Goal: Task Accomplishment & Management: Complete application form

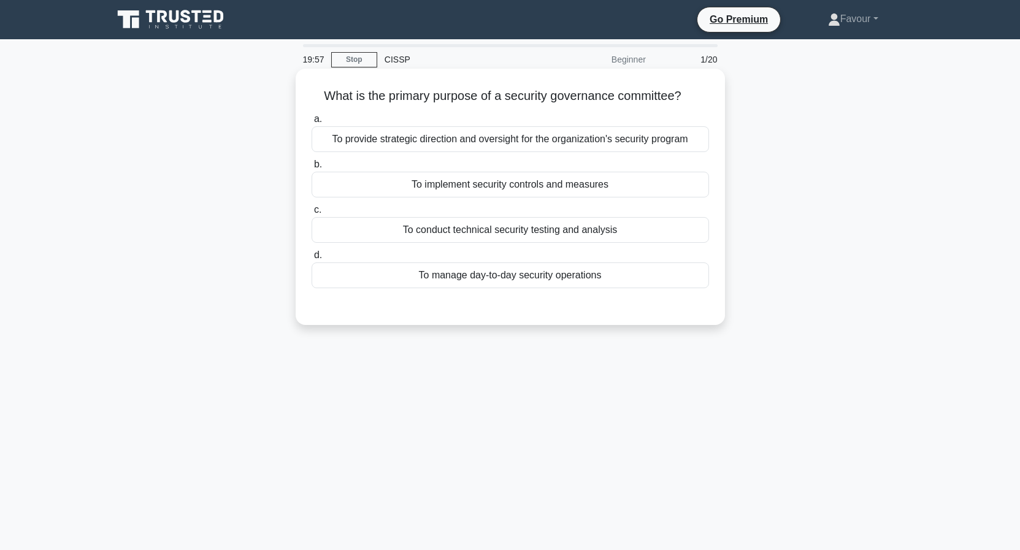
click at [458, 220] on label "c. To conduct technical security testing and analysis" at bounding box center [510, 222] width 397 height 40
click at [508, 223] on div "To conduct technical security testing and analysis" at bounding box center [510, 230] width 397 height 26
click at [312, 214] on input "c. To conduct technical security testing and analysis" at bounding box center [312, 210] width 0 height 8
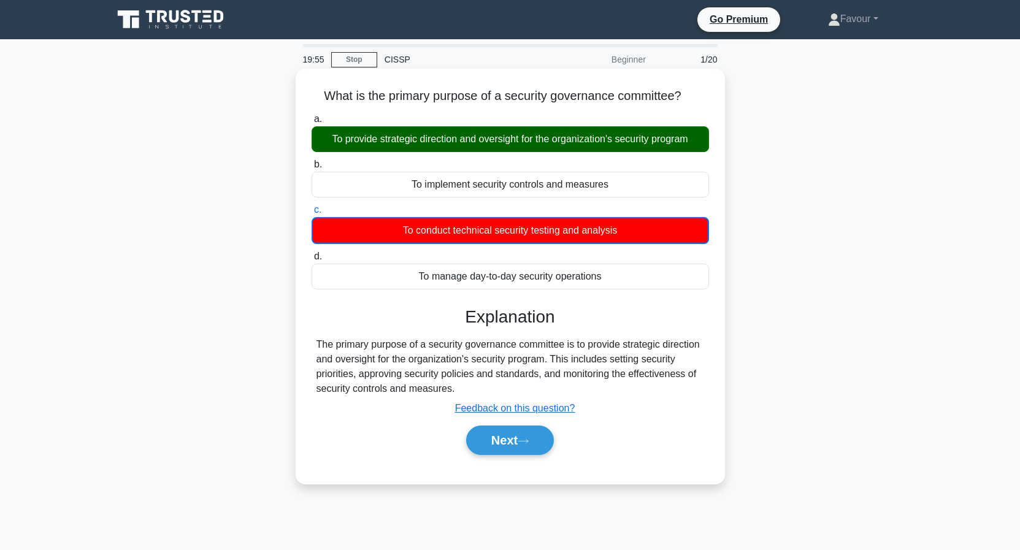
click at [508, 229] on div "To conduct technical security testing and analysis" at bounding box center [510, 230] width 397 height 27
click at [312, 214] on input "c. To conduct technical security testing and analysis" at bounding box center [312, 210] width 0 height 8
click at [518, 432] on button "Next" at bounding box center [510, 440] width 88 height 29
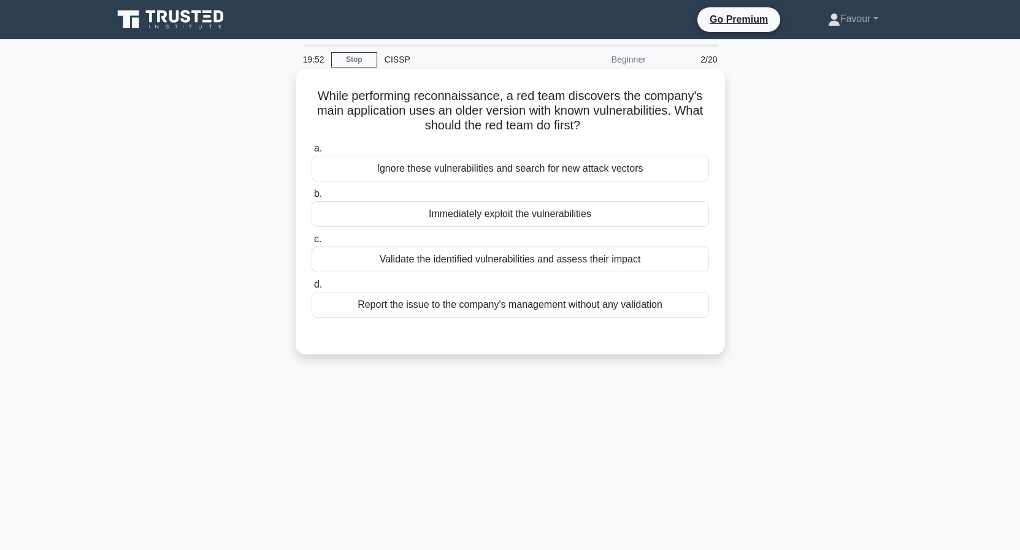
click at [451, 313] on div "Report the issue to the company's management without any validation" at bounding box center [510, 305] width 397 height 26
click at [312, 289] on input "d. Report the issue to the company's management without any validation" at bounding box center [312, 285] width 0 height 8
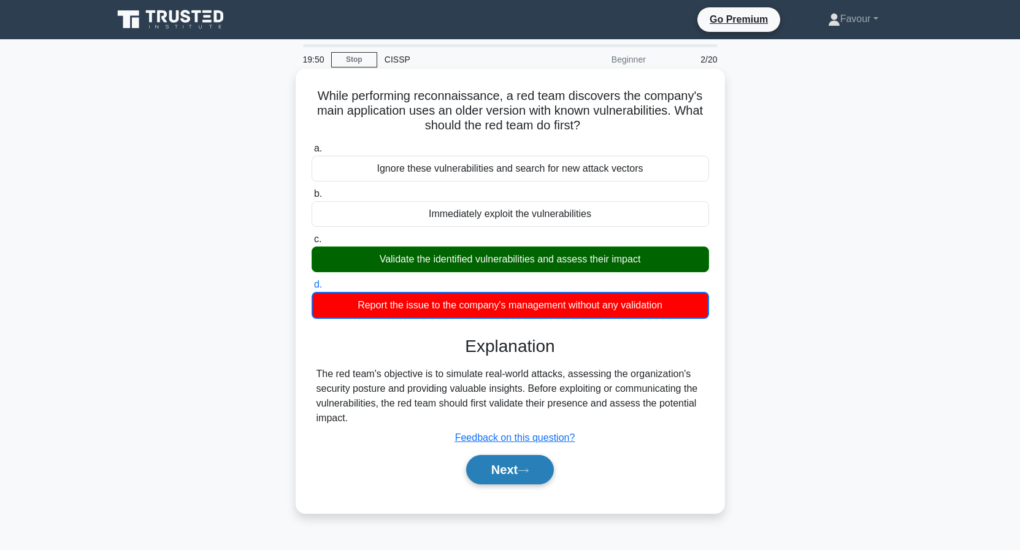
click at [491, 475] on button "Next" at bounding box center [510, 469] width 88 height 29
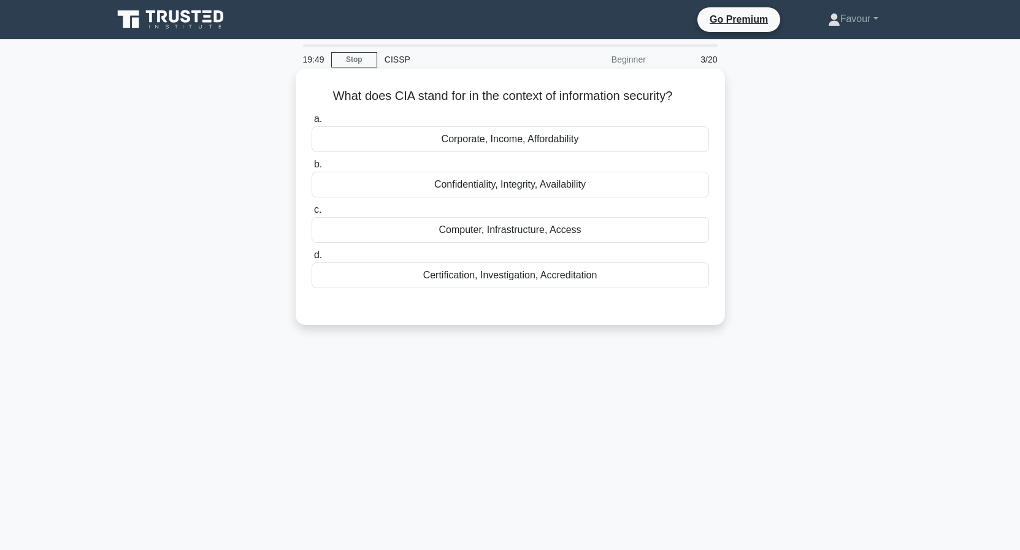
click at [480, 173] on div "Confidentiality, Integrity, Availability" at bounding box center [510, 185] width 397 height 26
click at [312, 169] on input "b. Confidentiality, Integrity, Availability" at bounding box center [312, 165] width 0 height 8
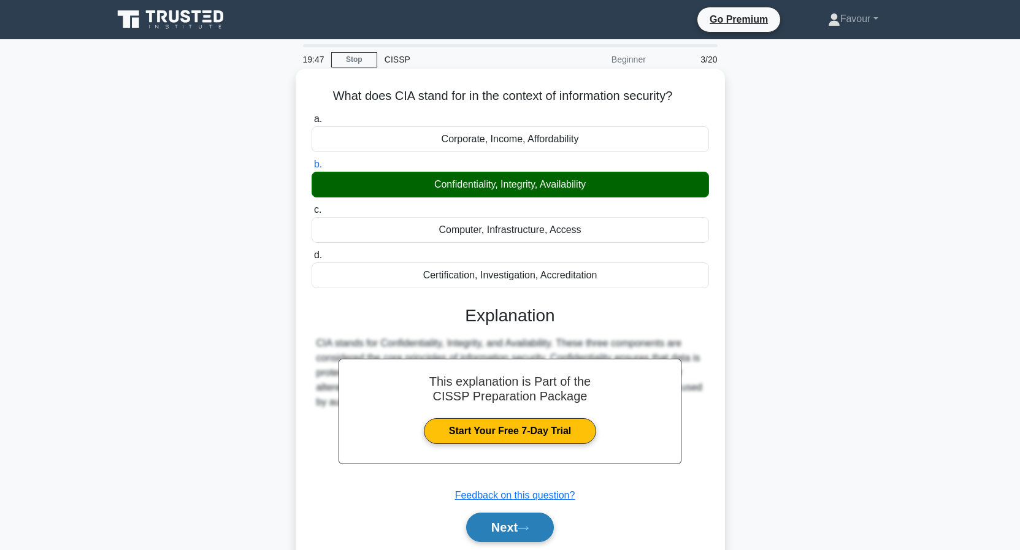
click at [507, 526] on button "Next" at bounding box center [510, 527] width 88 height 29
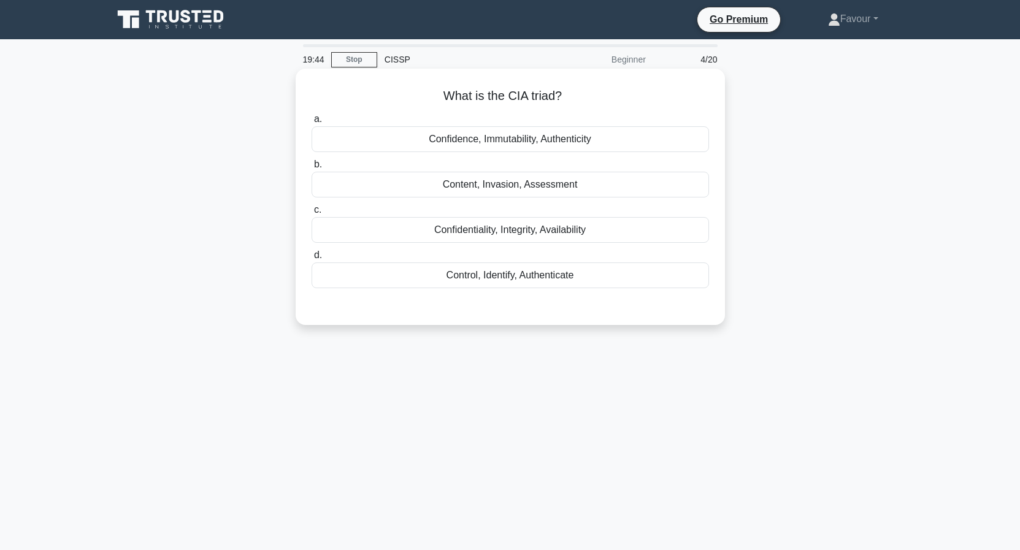
click at [505, 238] on div "Confidentiality, Integrity, Availability" at bounding box center [510, 230] width 397 height 26
click at [312, 214] on input "c. Confidentiality, Integrity, Availability" at bounding box center [312, 210] width 0 height 8
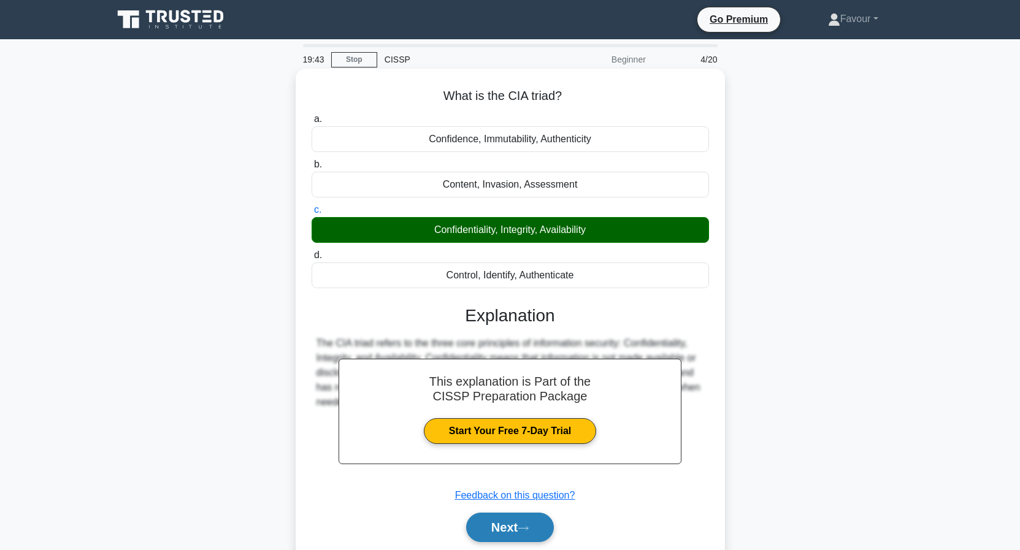
click at [515, 532] on button "Next" at bounding box center [510, 527] width 88 height 29
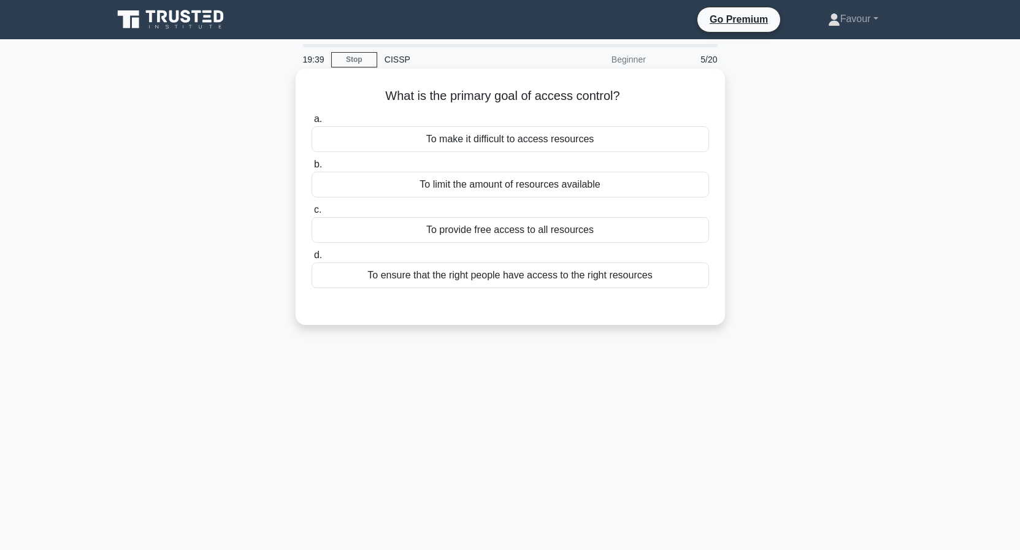
click at [375, 143] on div "To make it difficult to access resources" at bounding box center [510, 139] width 397 height 26
click at [312, 123] on input "a. To make it difficult to access resources" at bounding box center [312, 119] width 0 height 8
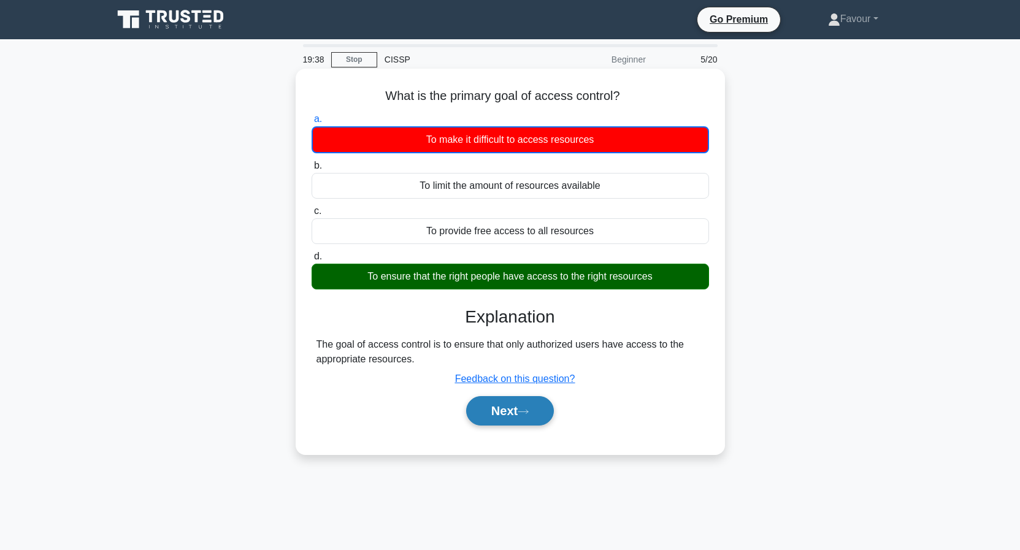
click at [504, 403] on button "Next" at bounding box center [510, 410] width 88 height 29
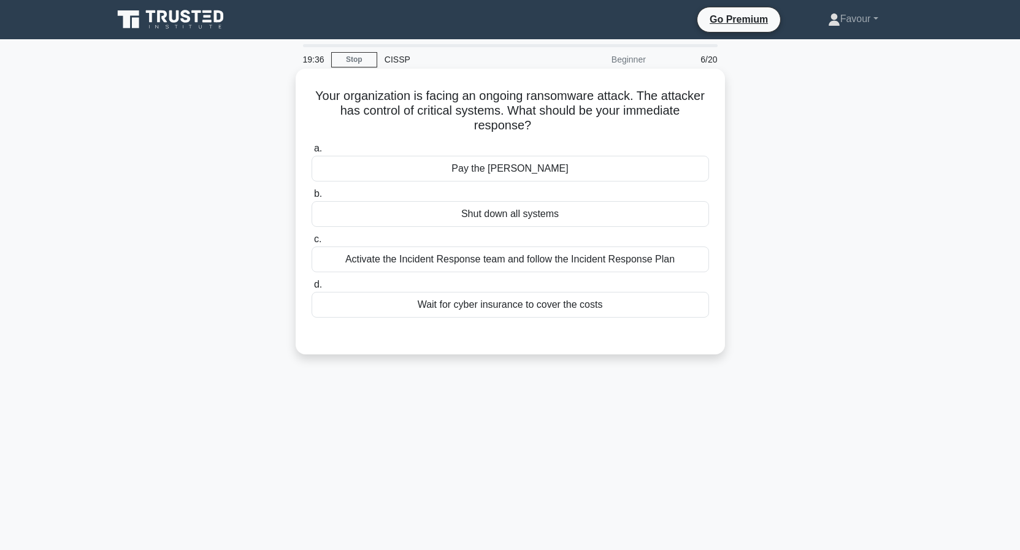
click at [473, 260] on div "Activate the Incident Response team and follow the Incident Response Plan" at bounding box center [510, 260] width 397 height 26
click at [312, 243] on input "c. Activate the Incident Response team and follow the Incident Response Plan" at bounding box center [312, 239] width 0 height 8
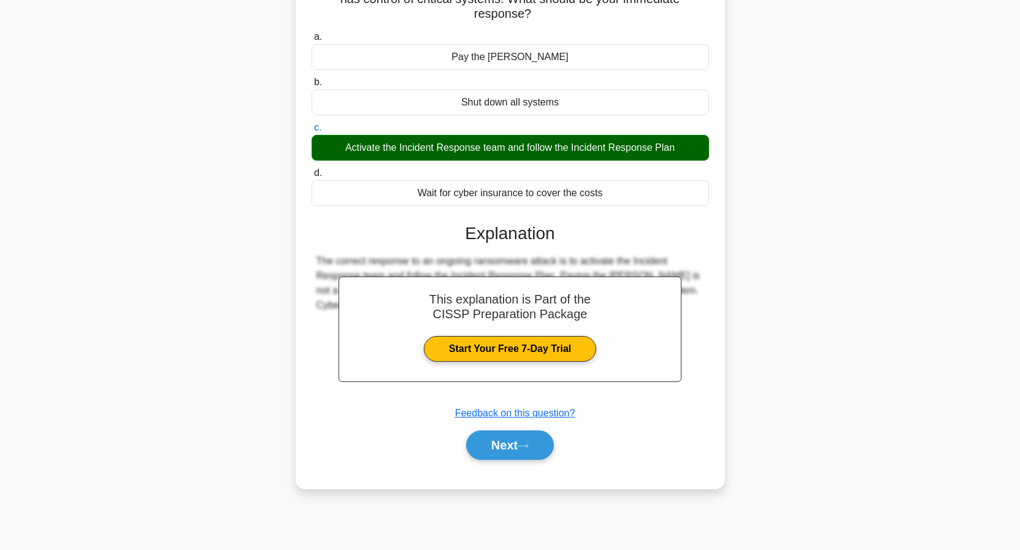
scroll to position [112, 0]
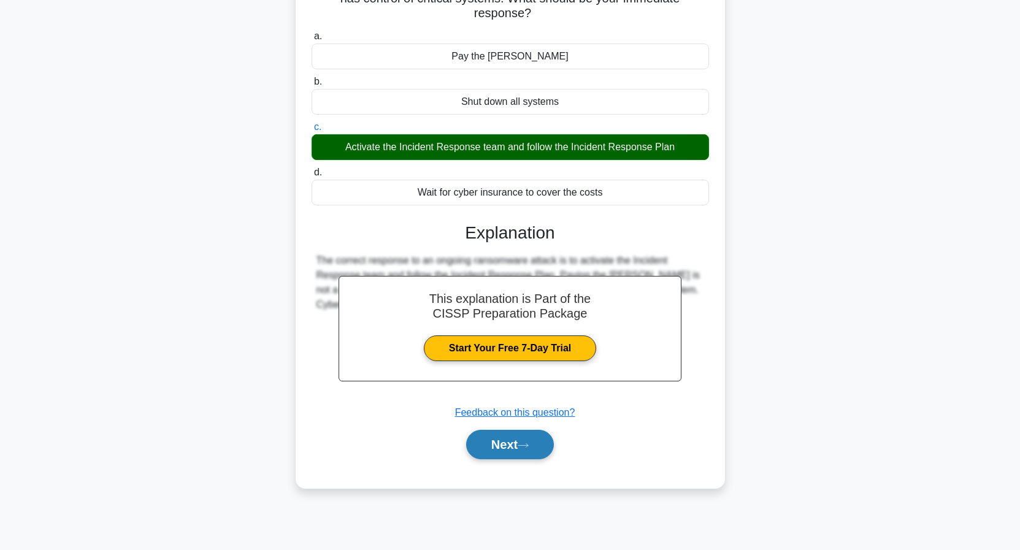
click at [512, 454] on button "Next" at bounding box center [510, 444] width 88 height 29
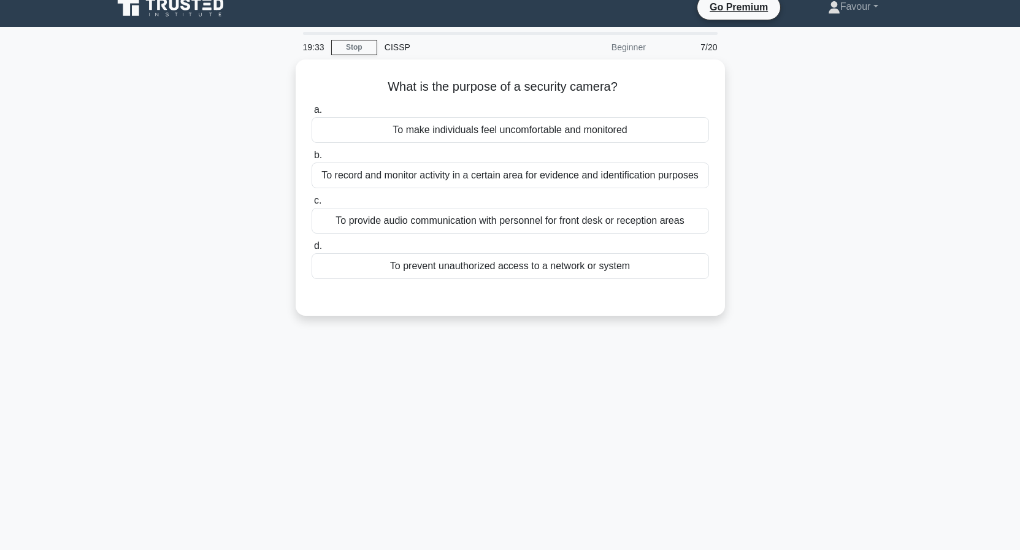
scroll to position [0, 0]
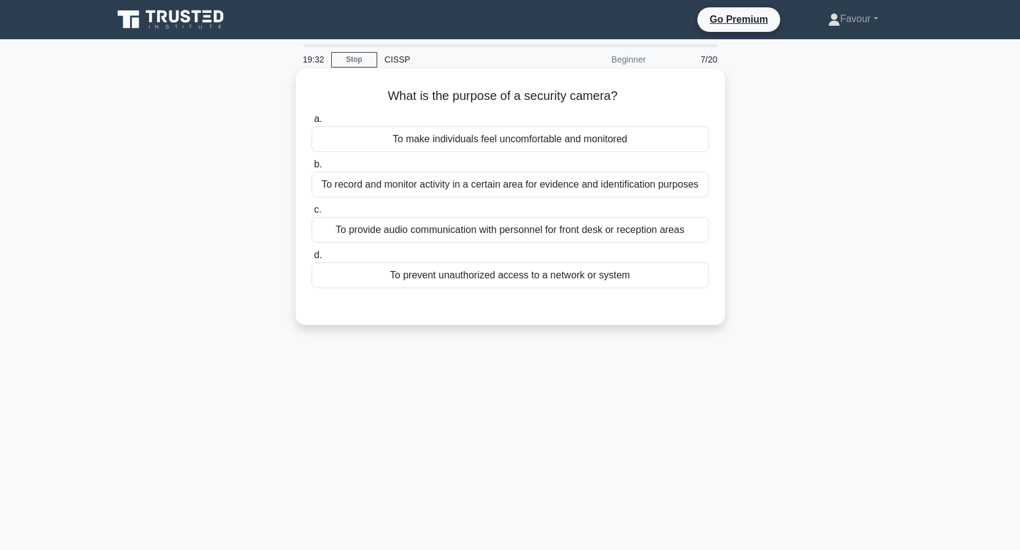
click at [457, 270] on div "To prevent unauthorized access to a network or system" at bounding box center [510, 275] width 397 height 26
click at [312, 259] on input "d. To prevent unauthorized access to a network or system" at bounding box center [312, 255] width 0 height 8
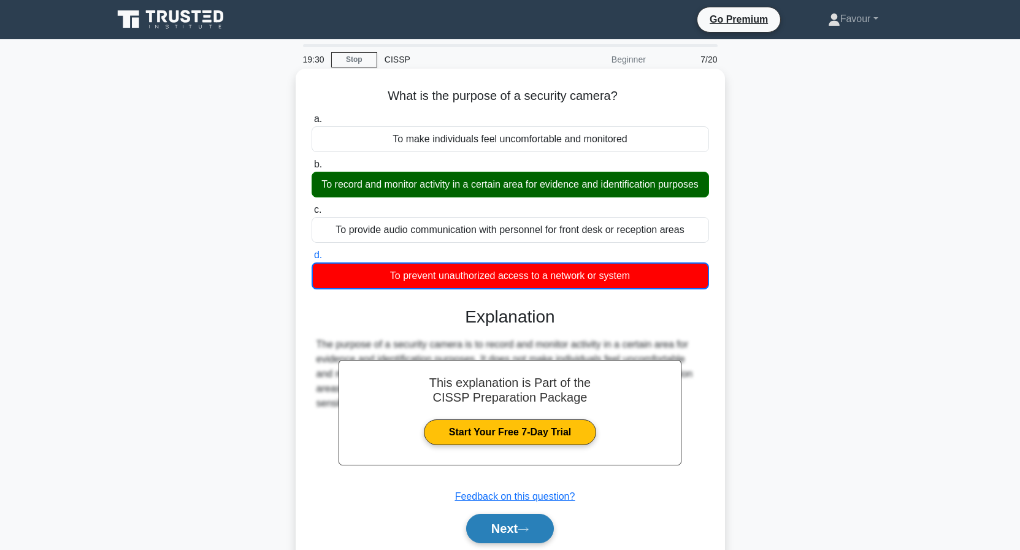
click at [537, 530] on button "Next" at bounding box center [510, 528] width 88 height 29
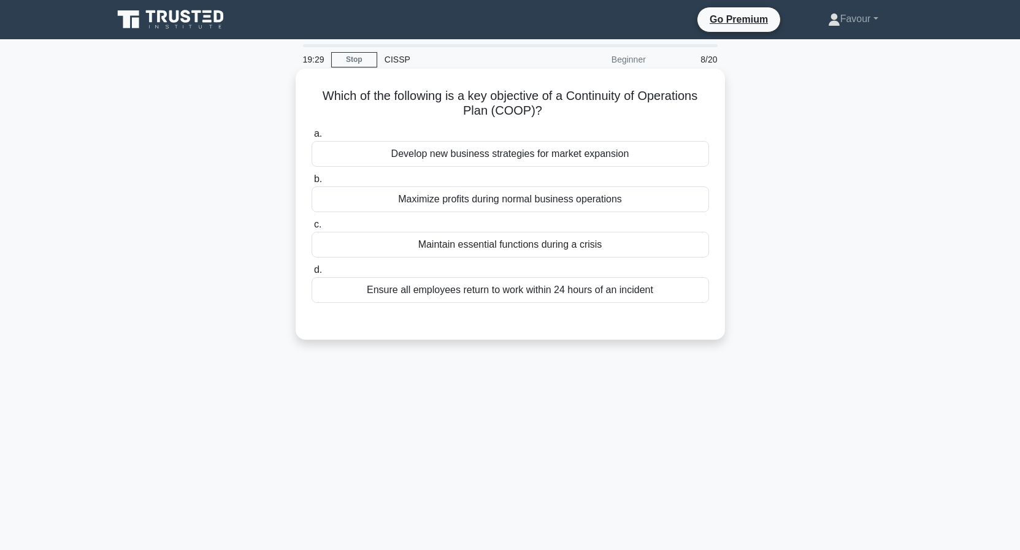
click at [480, 155] on div "Develop new business strategies for market expansion" at bounding box center [510, 154] width 397 height 26
click at [312, 138] on input "a. Develop new business strategies for market expansion" at bounding box center [312, 134] width 0 height 8
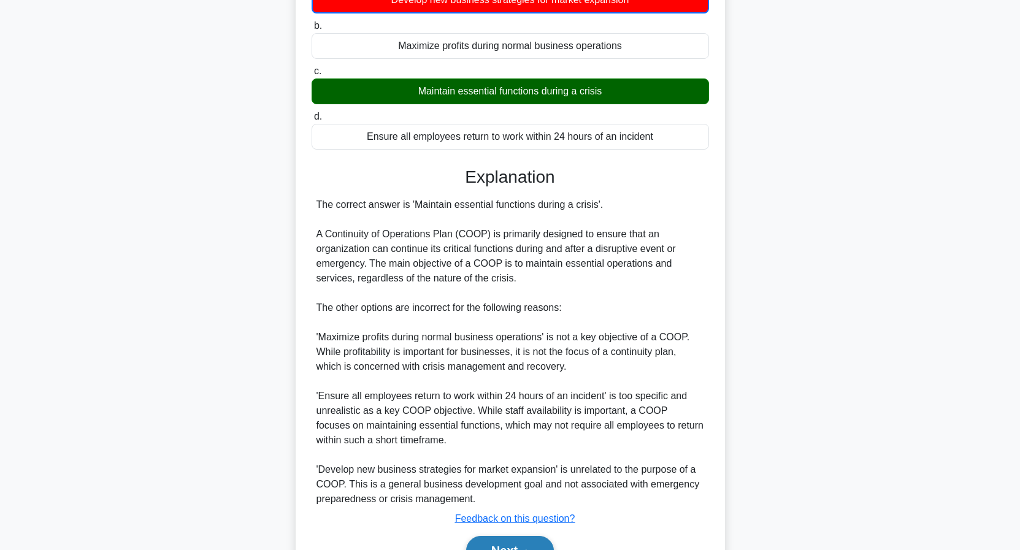
scroll to position [188, 0]
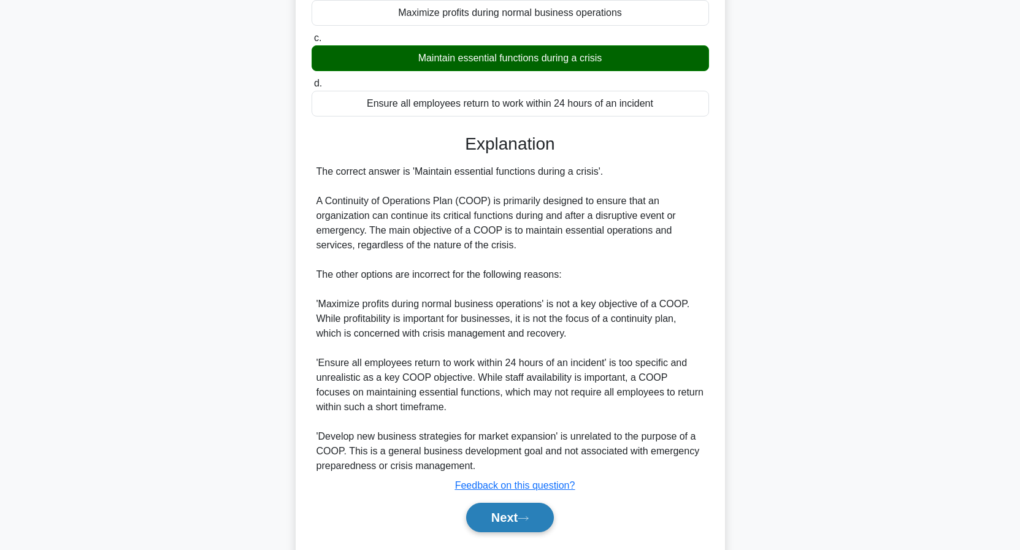
click at [488, 514] on button "Next" at bounding box center [510, 517] width 88 height 29
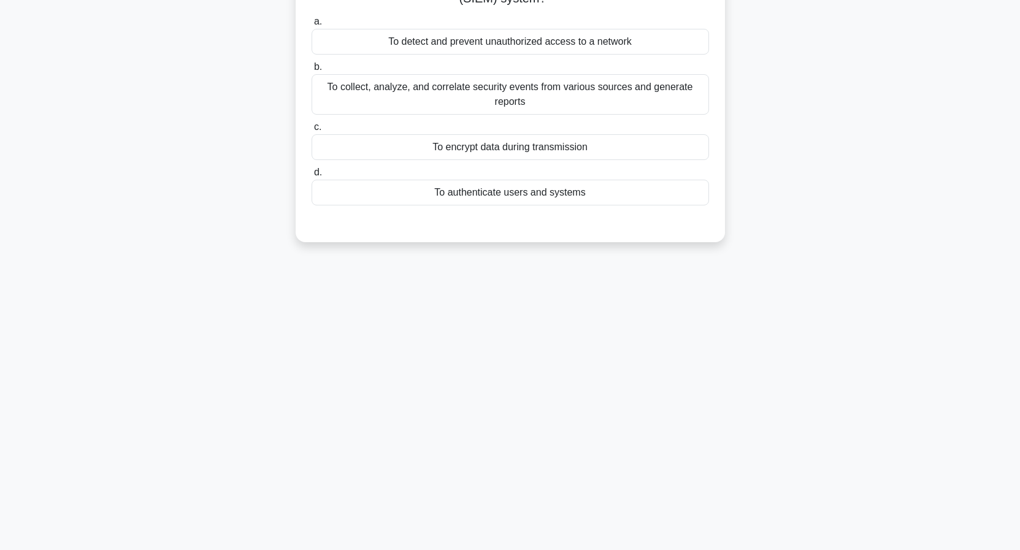
click at [492, 142] on div "To encrypt data during transmission" at bounding box center [510, 147] width 397 height 26
click at [312, 131] on input "c. To encrypt data during transmission" at bounding box center [312, 127] width 0 height 8
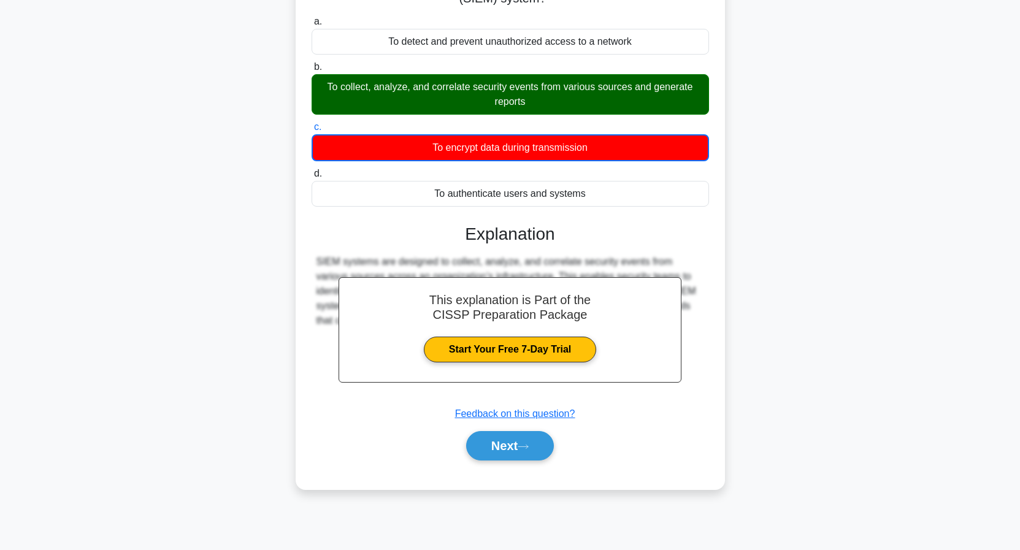
drag, startPoint x: 491, startPoint y: 440, endPoint x: 500, endPoint y: 378, distance: 62.1
click at [492, 440] on button "Next" at bounding box center [510, 445] width 88 height 29
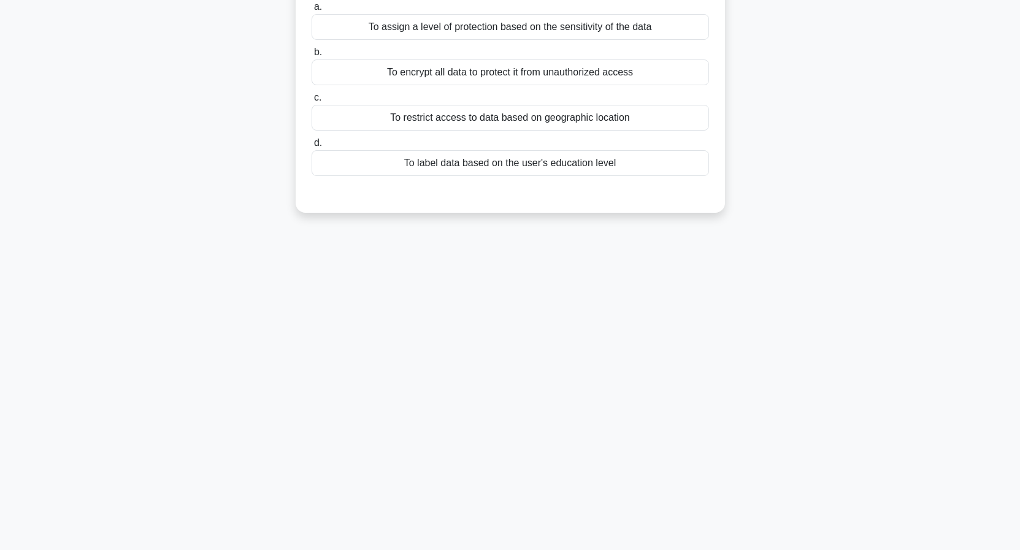
click at [489, 22] on div "To assign a level of protection based on the sensitivity of the data" at bounding box center [510, 27] width 397 height 26
click at [312, 11] on input "a. To assign a level of protection based on the sensitivity of the data" at bounding box center [312, 7] width 0 height 8
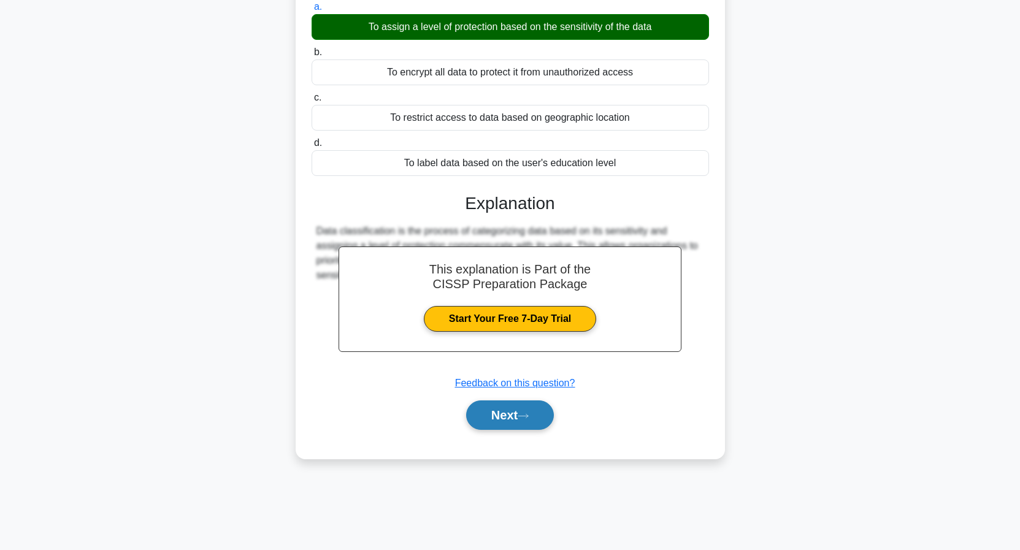
click at [521, 409] on button "Next" at bounding box center [510, 414] width 88 height 29
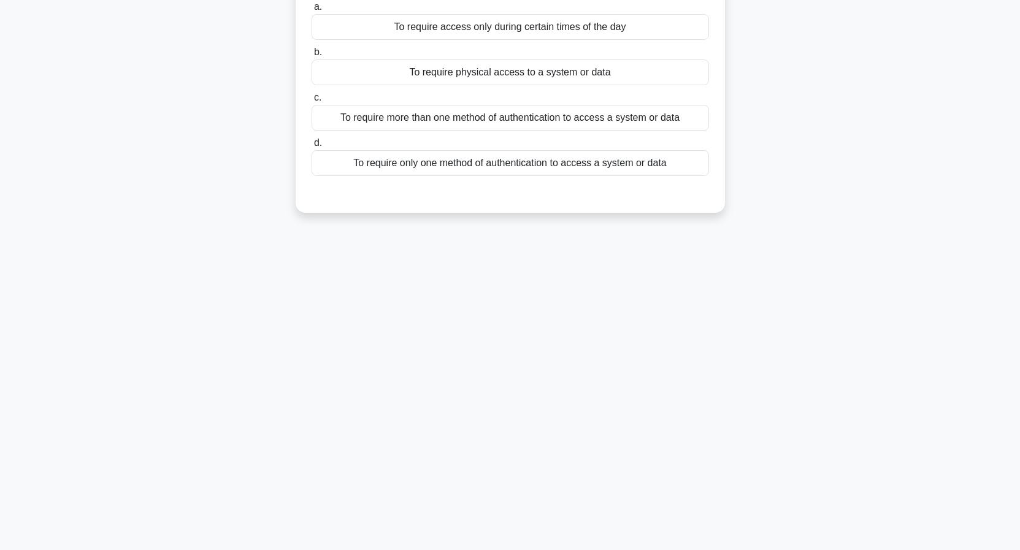
click at [499, 166] on div "To require only one method of authentication to access a system or data" at bounding box center [510, 163] width 397 height 26
click at [312, 147] on input "d. To require only one method of authentication to access a system or data" at bounding box center [312, 143] width 0 height 8
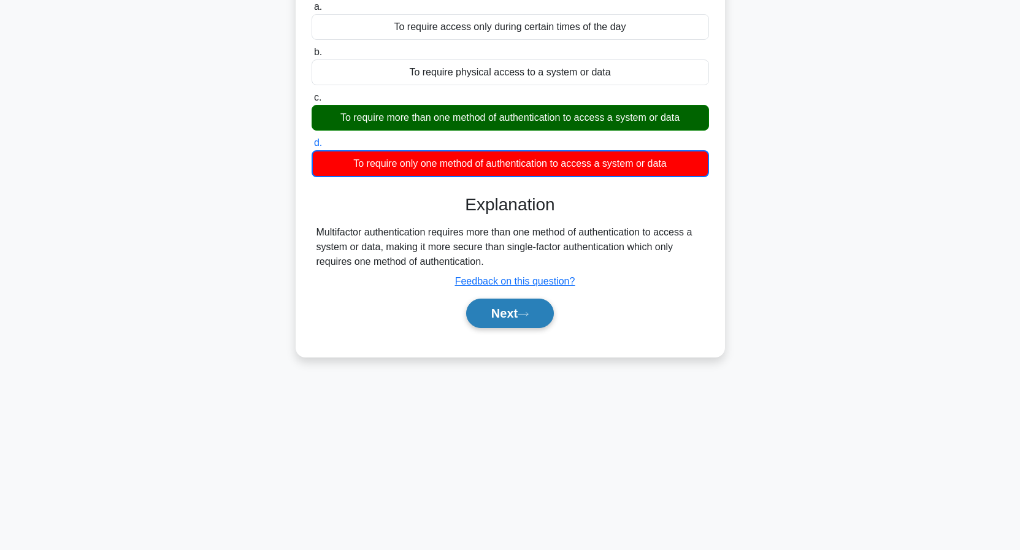
click at [497, 319] on button "Next" at bounding box center [510, 313] width 88 height 29
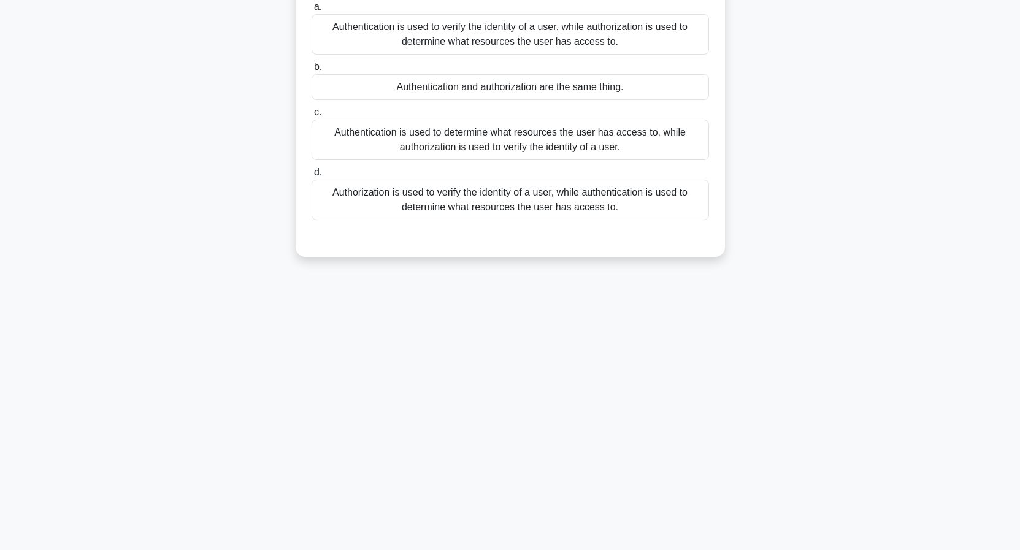
click at [510, 136] on div "Authentication is used to determine what resources the user has access to, whil…" at bounding box center [510, 140] width 397 height 40
click at [312, 117] on input "c. Authentication is used to determine what resources the user has access to, w…" at bounding box center [312, 113] width 0 height 8
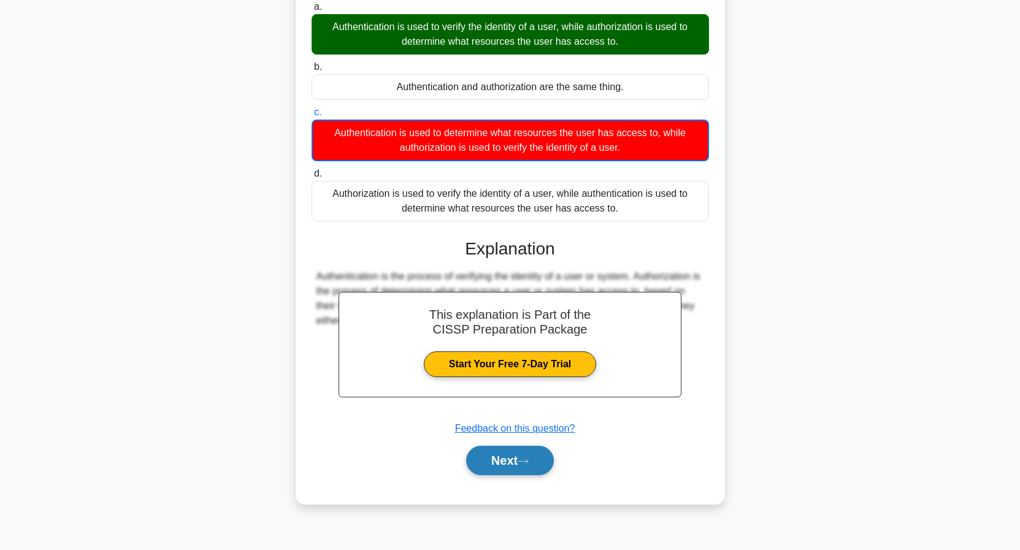
click at [514, 463] on button "Next" at bounding box center [510, 460] width 88 height 29
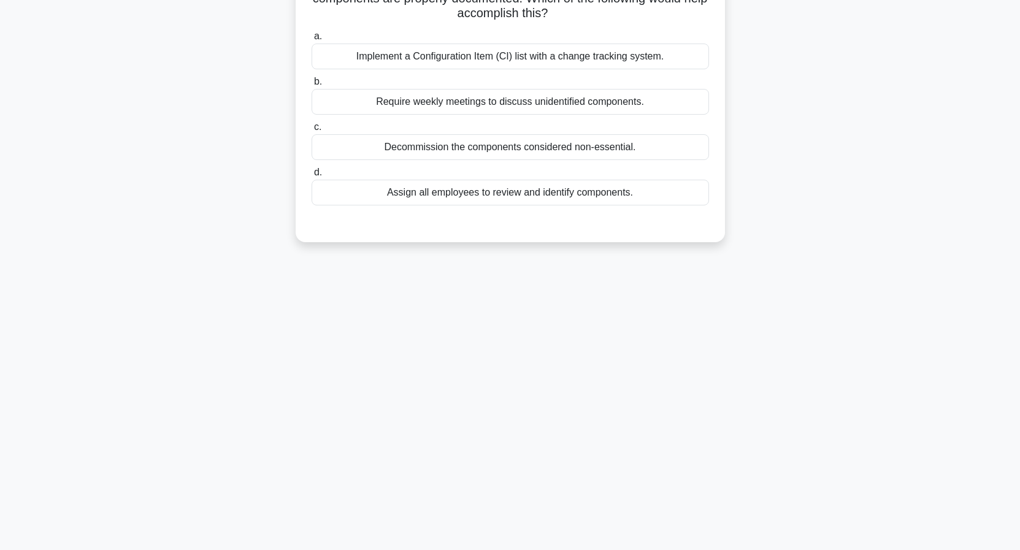
click at [519, 153] on div "Decommission the components considered non-essential." at bounding box center [510, 147] width 397 height 26
click at [312, 131] on input "c. Decommission the components considered non-essential." at bounding box center [312, 127] width 0 height 8
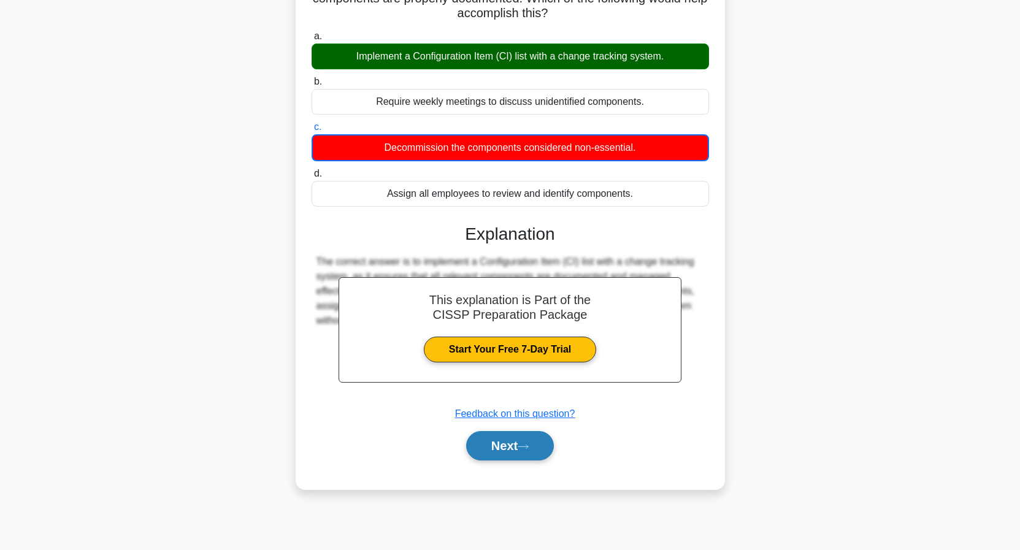
drag, startPoint x: 500, startPoint y: 449, endPoint x: 508, endPoint y: 451, distance: 8.1
click at [507, 453] on button "Next" at bounding box center [510, 445] width 88 height 29
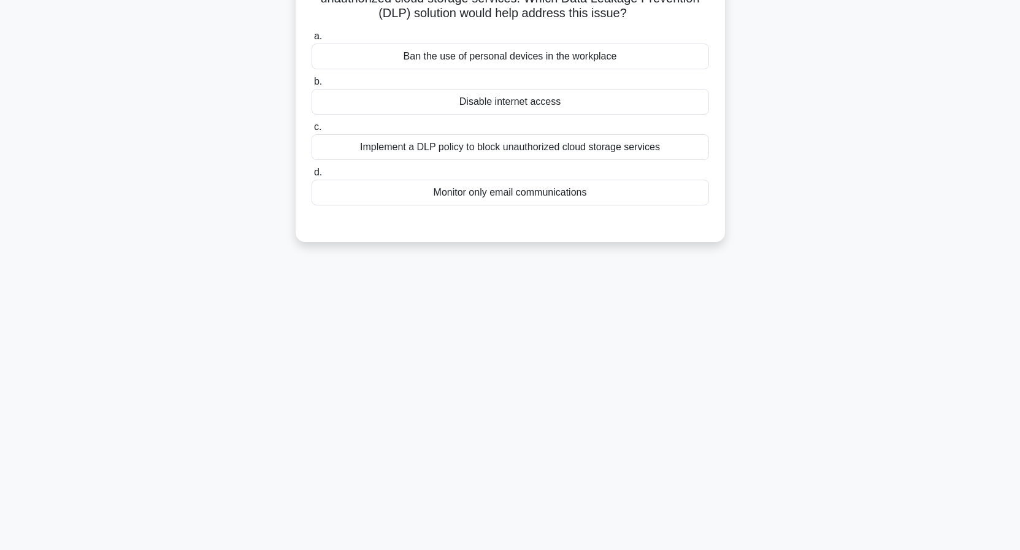
click at [489, 152] on div "Implement a DLP policy to block unauthorized cloud storage services" at bounding box center [510, 147] width 397 height 26
click at [312, 131] on input "c. Implement a DLP policy to block unauthorized cloud storage services" at bounding box center [312, 127] width 0 height 8
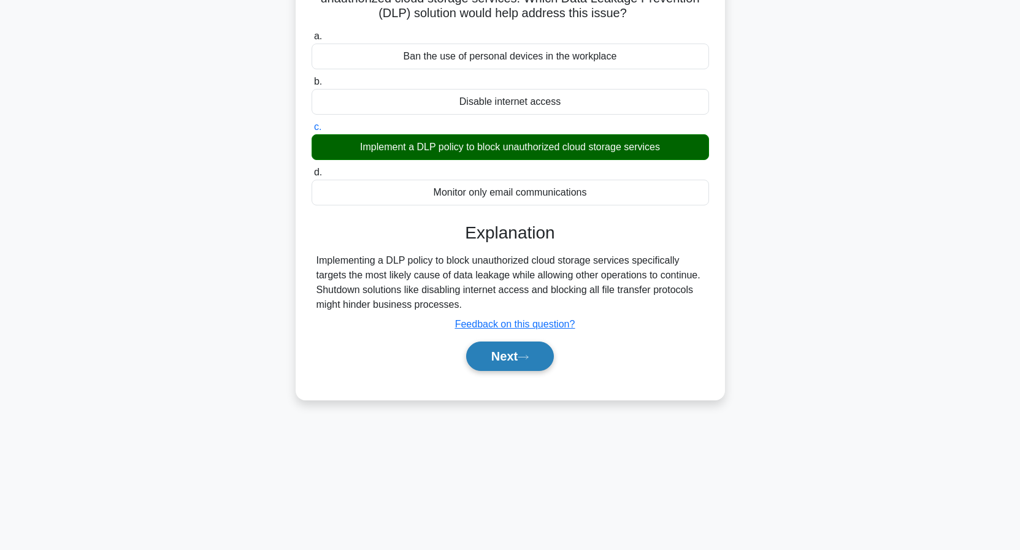
click at [500, 361] on button "Next" at bounding box center [510, 356] width 88 height 29
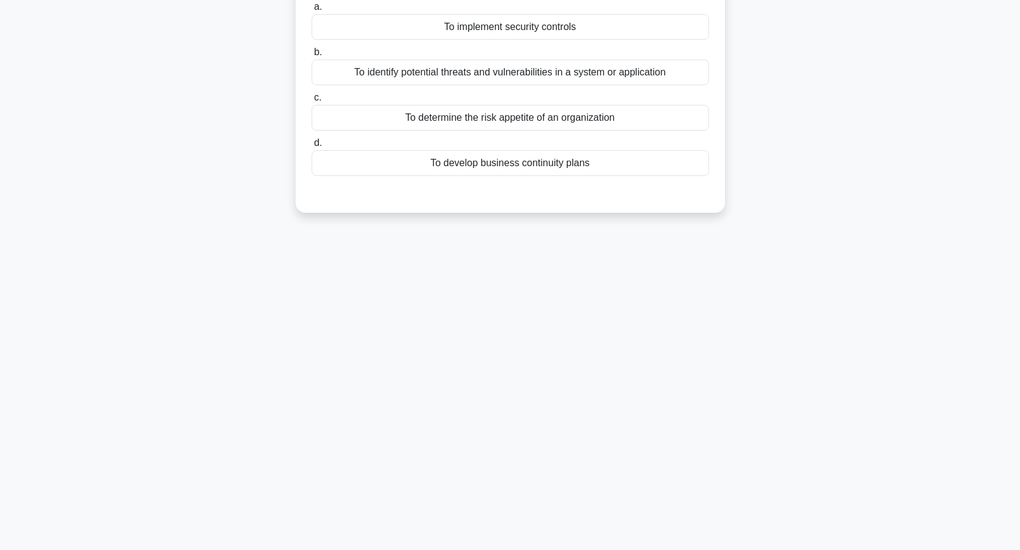
click at [496, 128] on div "To determine the risk appetite of an organization" at bounding box center [510, 118] width 397 height 26
click at [312, 102] on input "c. To determine the risk appetite of an organization" at bounding box center [312, 98] width 0 height 8
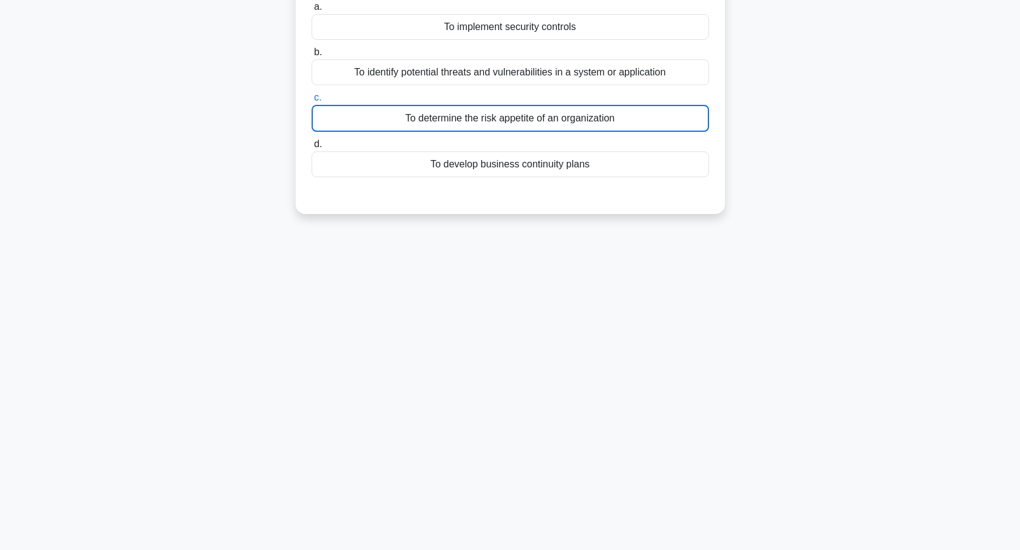
click at [496, 120] on div "To determine the risk appetite of an organization" at bounding box center [510, 118] width 397 height 27
click at [312, 102] on input "c. To determine the risk appetite of an organization" at bounding box center [312, 98] width 0 height 8
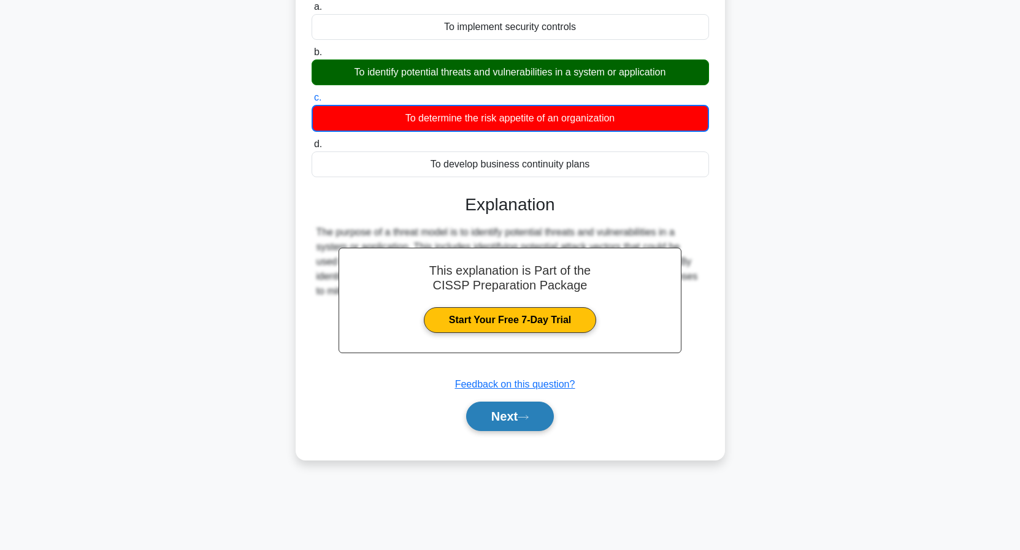
click at [505, 405] on button "Next" at bounding box center [510, 416] width 88 height 29
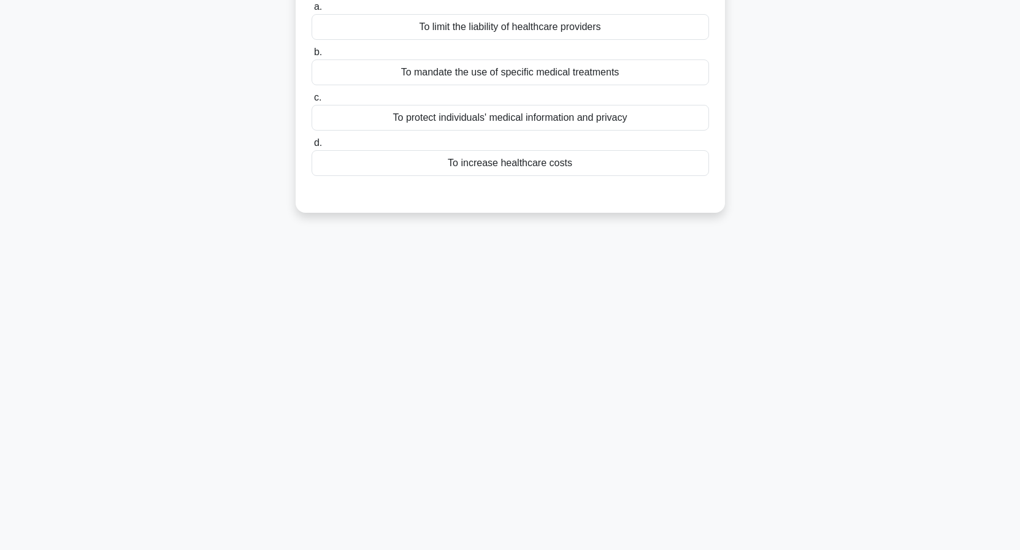
click at [516, 124] on div "To protect individuals' medical information and privacy" at bounding box center [510, 118] width 397 height 26
click at [312, 102] on input "c. To protect individuals' medical information and privacy" at bounding box center [312, 98] width 0 height 8
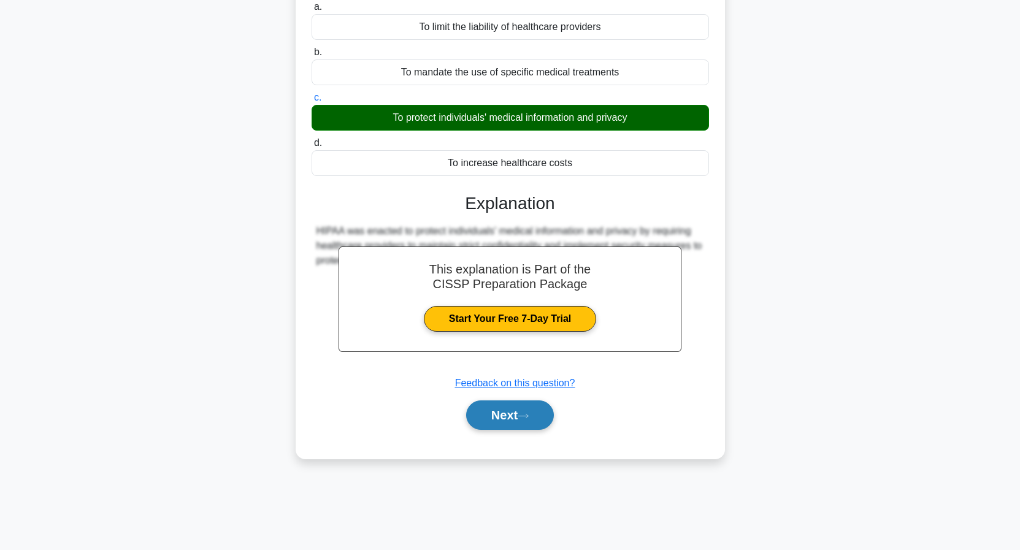
click at [502, 419] on button "Next" at bounding box center [510, 414] width 88 height 29
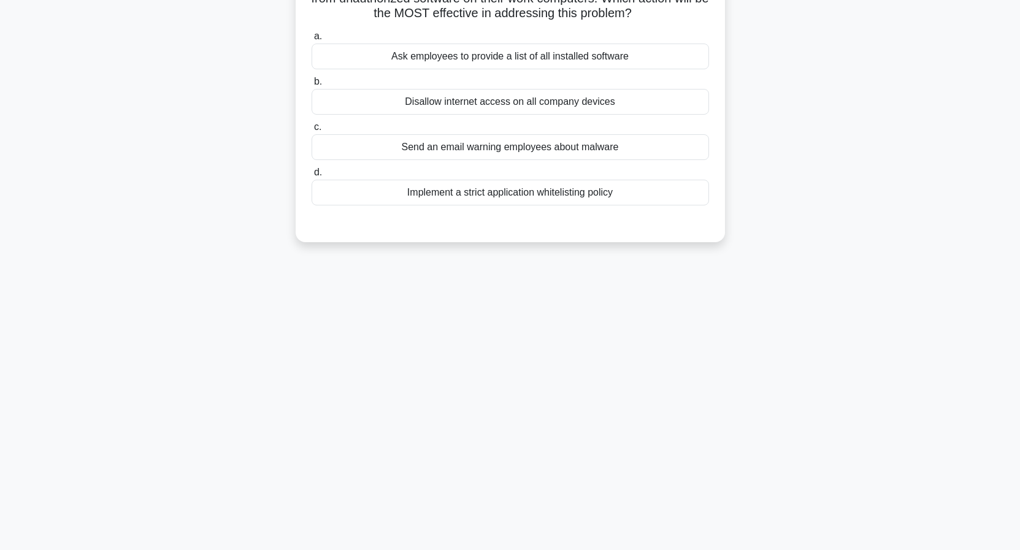
click at [495, 110] on div "Disallow internet access on all company devices" at bounding box center [510, 102] width 397 height 26
click at [312, 86] on input "b. Disallow internet access on all company devices" at bounding box center [312, 82] width 0 height 8
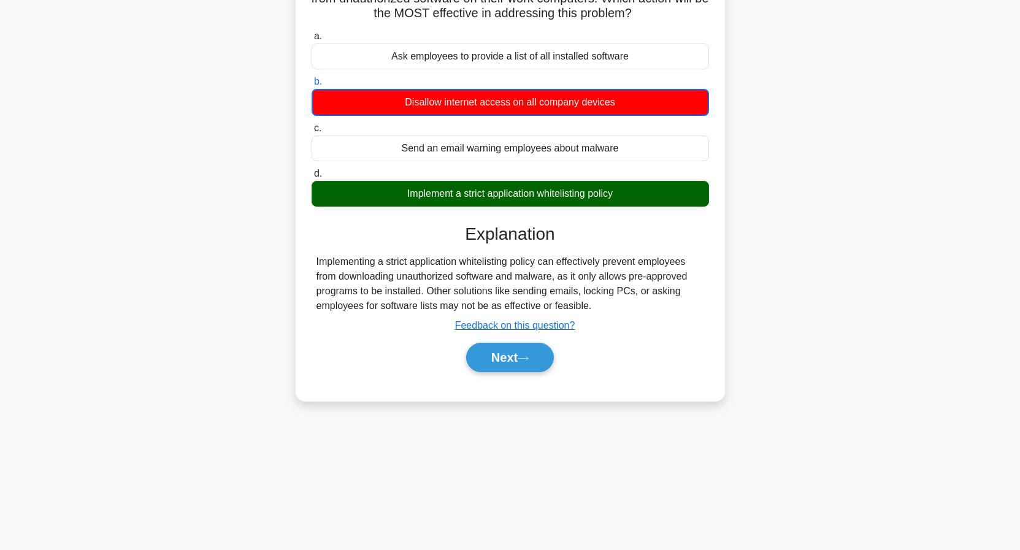
drag, startPoint x: 505, startPoint y: 361, endPoint x: 513, endPoint y: 320, distance: 41.7
click at [508, 354] on button "Next" at bounding box center [510, 357] width 88 height 29
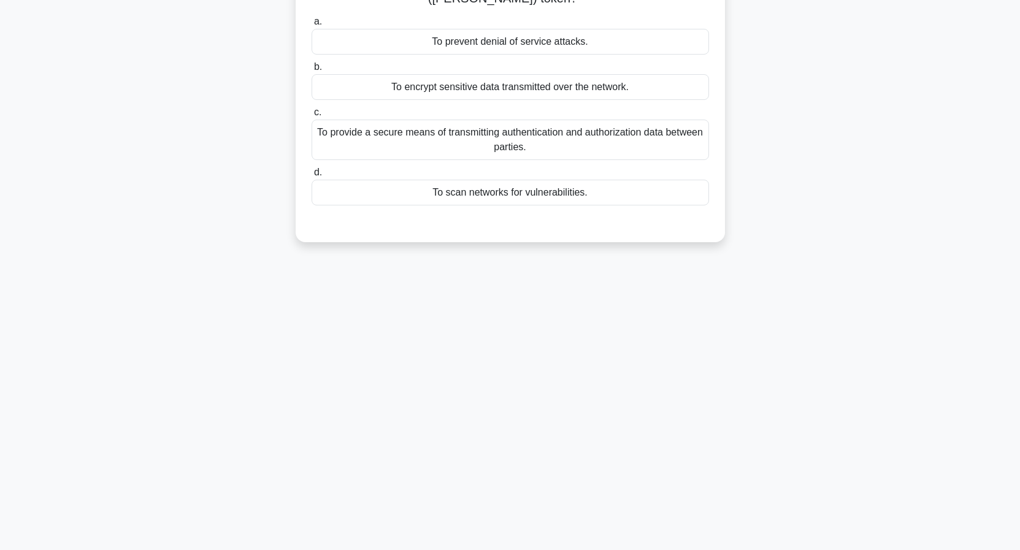
click at [501, 94] on div "To encrypt sensitive data transmitted over the network." at bounding box center [510, 87] width 397 height 26
click at [312, 71] on input "b. To encrypt sensitive data transmitted over the network." at bounding box center [312, 67] width 0 height 8
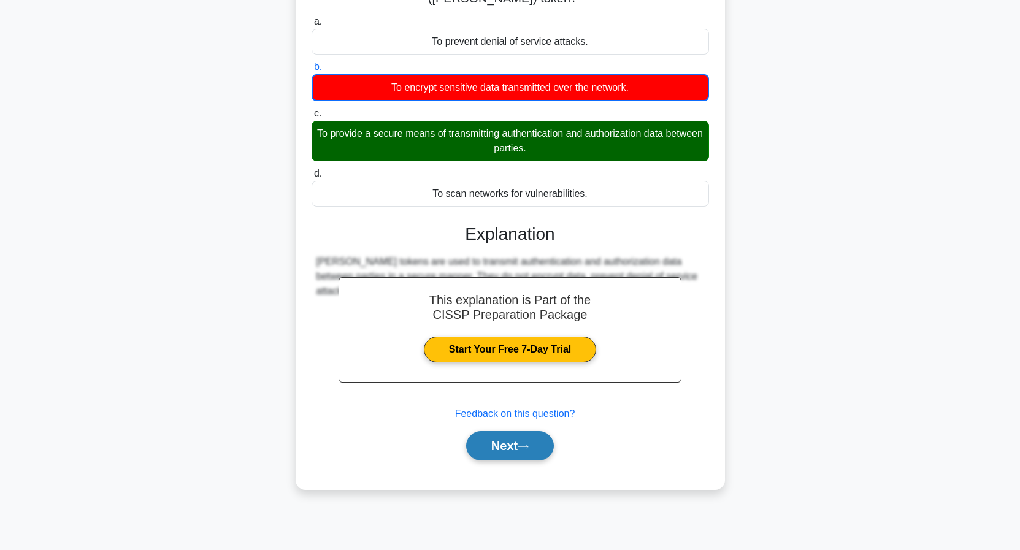
click at [507, 441] on button "Next" at bounding box center [510, 445] width 88 height 29
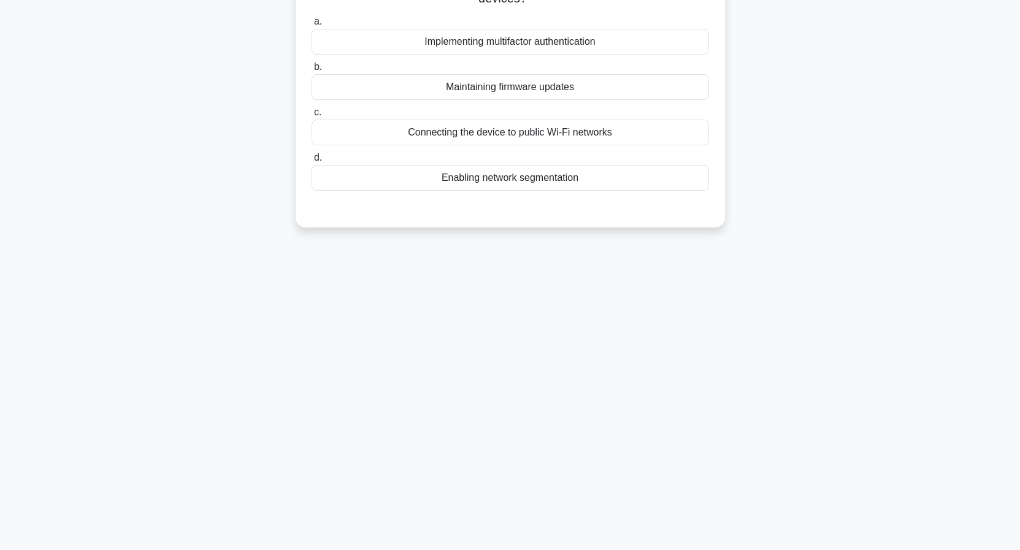
click at [526, 88] on div "Maintaining firmware updates" at bounding box center [510, 87] width 397 height 26
click at [312, 71] on input "b. Maintaining firmware updates" at bounding box center [312, 67] width 0 height 8
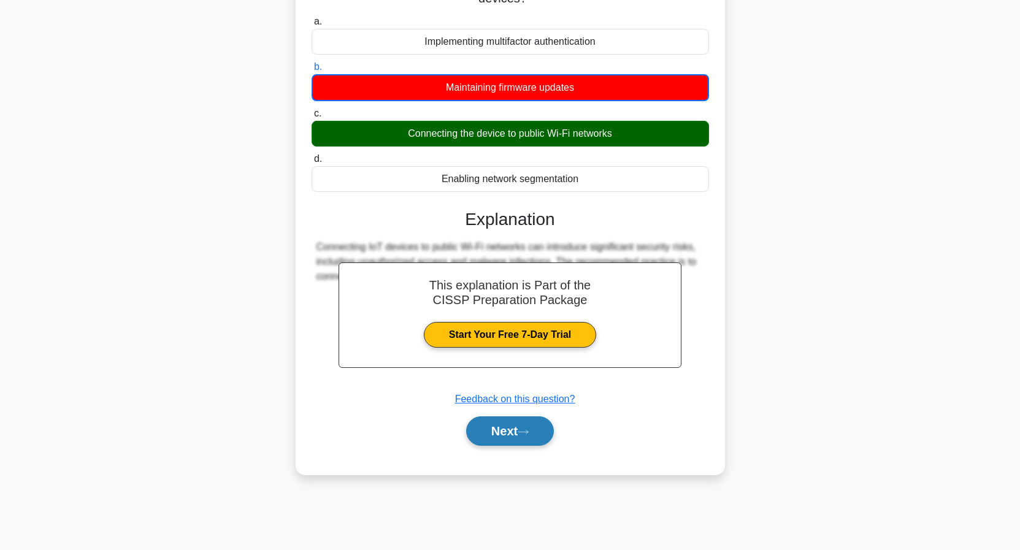
click at [499, 436] on button "Next" at bounding box center [510, 430] width 88 height 29
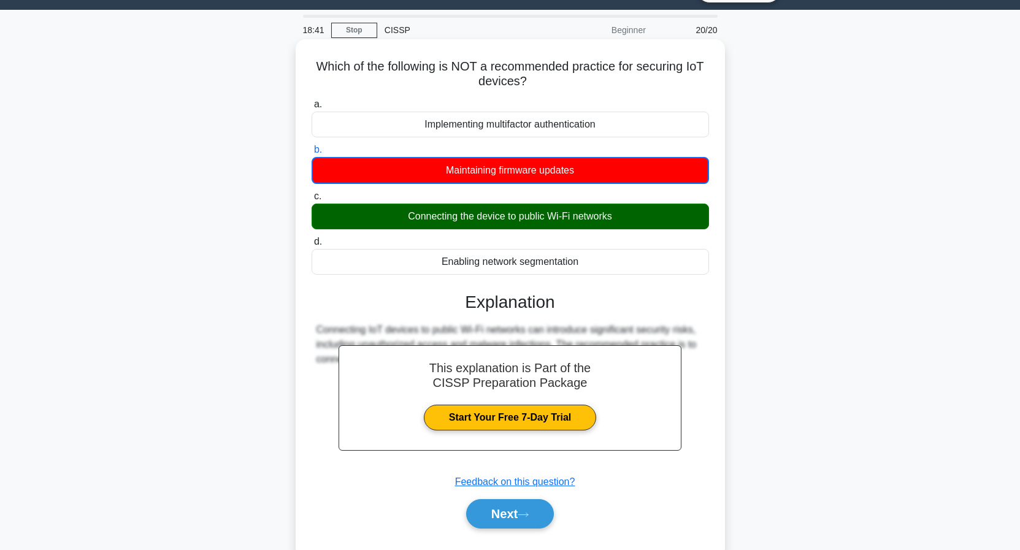
scroll to position [0, 0]
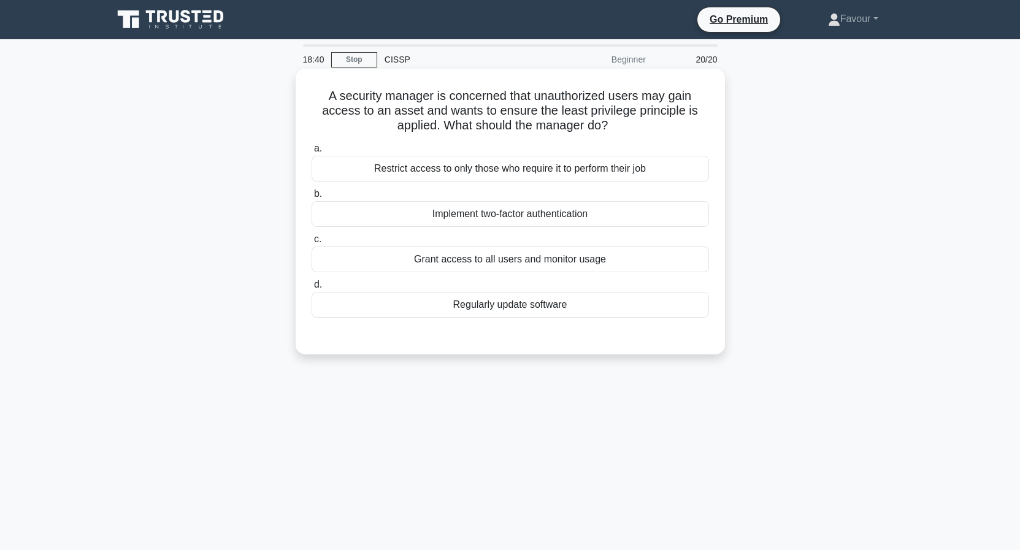
click at [455, 255] on div "Grant access to all users and monitor usage" at bounding box center [510, 260] width 397 height 26
click at [312, 243] on input "c. Grant access to all users and monitor usage" at bounding box center [312, 239] width 0 height 8
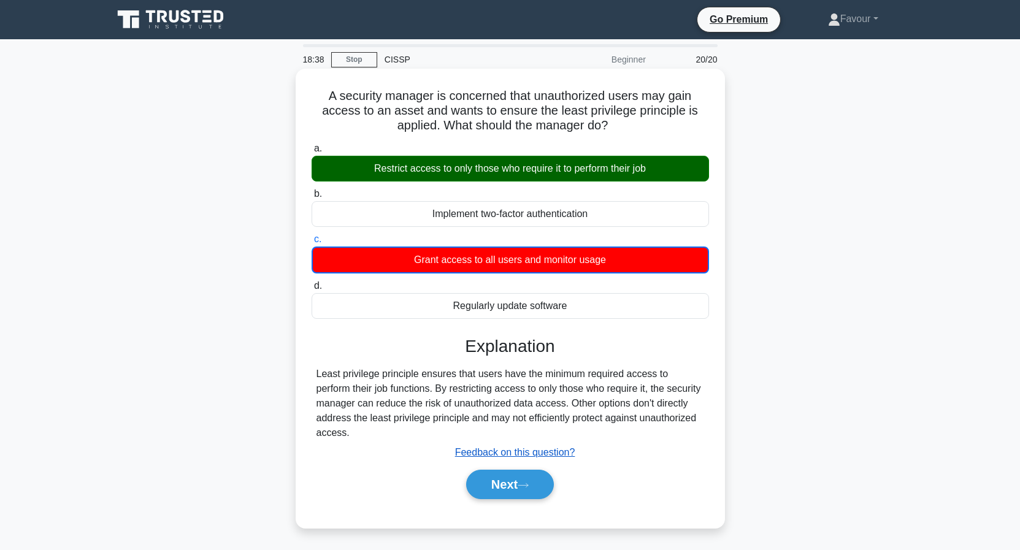
click at [502, 457] on u "Feedback on this question?" at bounding box center [515, 452] width 120 height 10
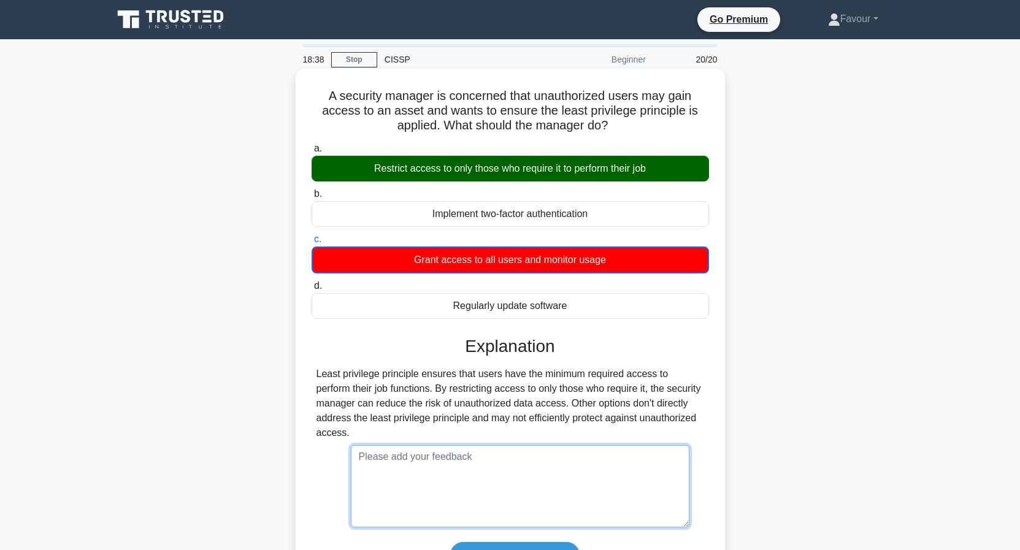
click at [502, 469] on textarea at bounding box center [520, 486] width 338 height 82
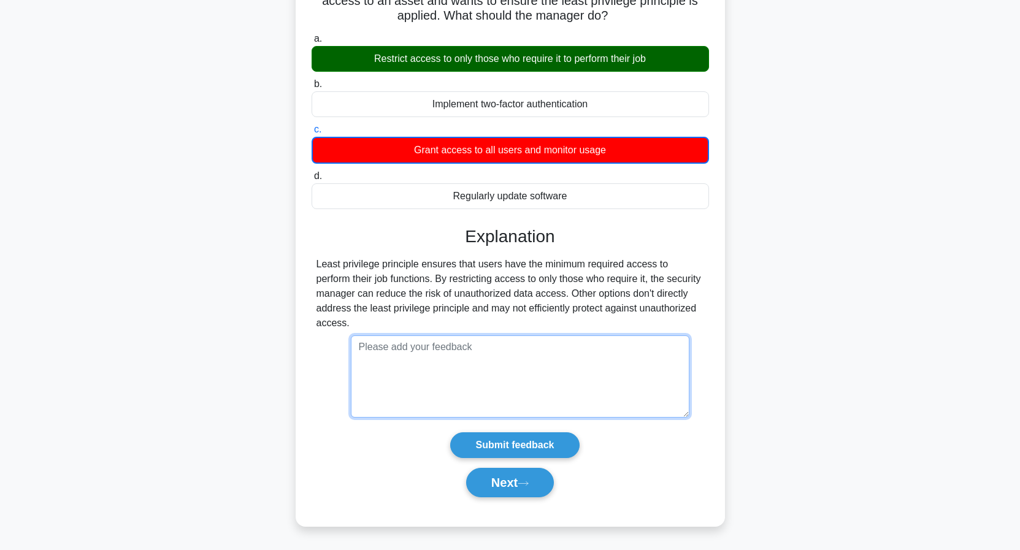
scroll to position [112, 0]
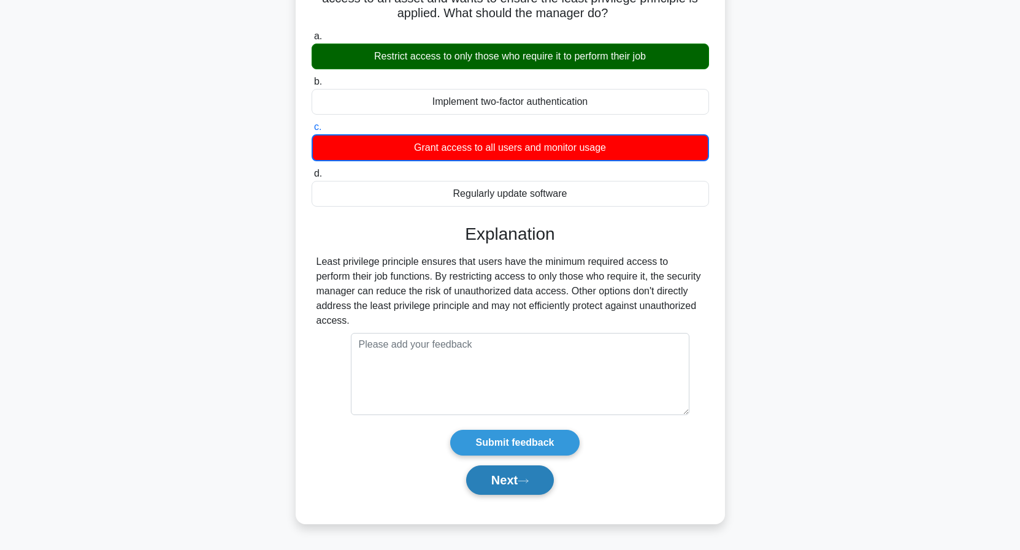
click at [502, 476] on button "Next" at bounding box center [510, 479] width 88 height 29
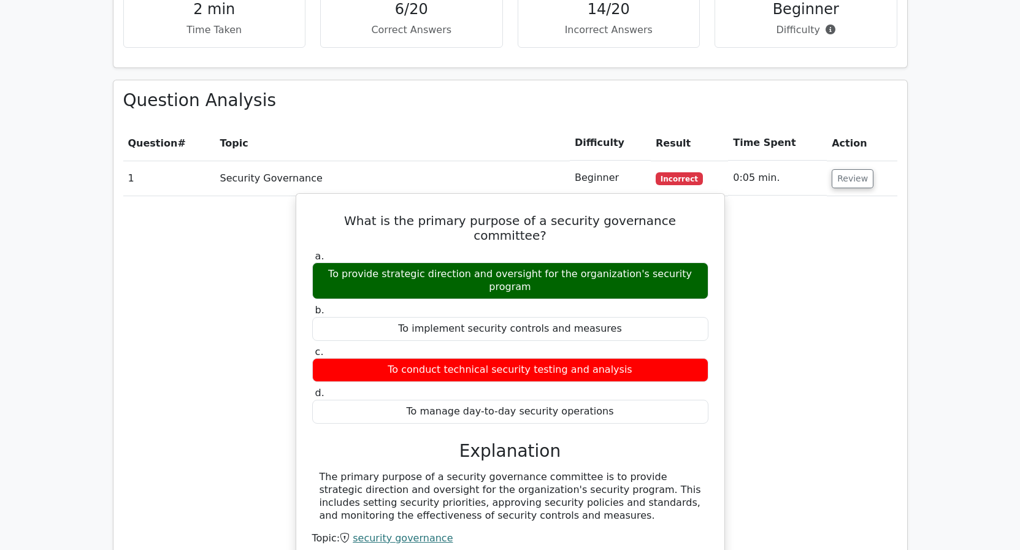
scroll to position [1126, 0]
